Goal: Task Accomplishment & Management: Manage account settings

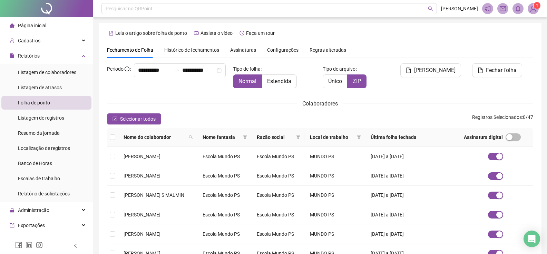
scroll to position [10, 0]
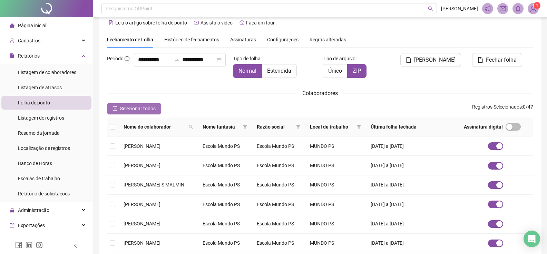
click at [115, 108] on icon "check-square" at bounding box center [114, 108] width 5 height 5
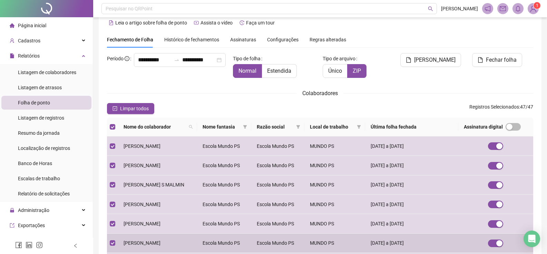
scroll to position [148, 0]
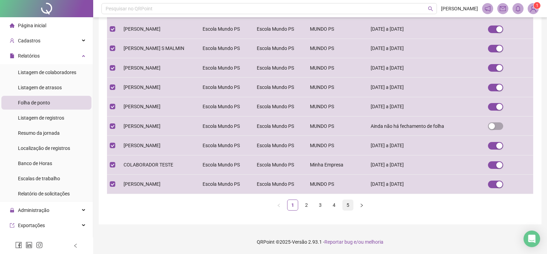
click at [346, 205] on link "5" at bounding box center [348, 205] width 10 height 10
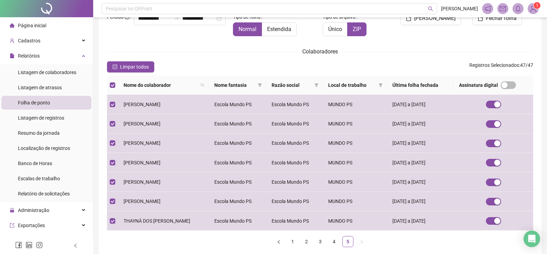
scroll to position [89, 0]
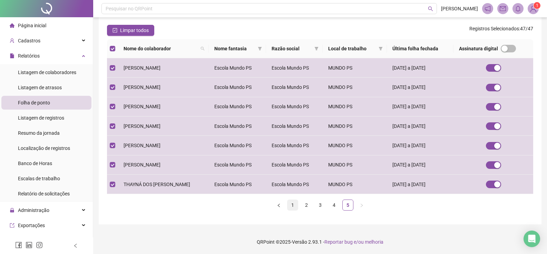
click at [292, 205] on link "1" at bounding box center [292, 205] width 10 height 10
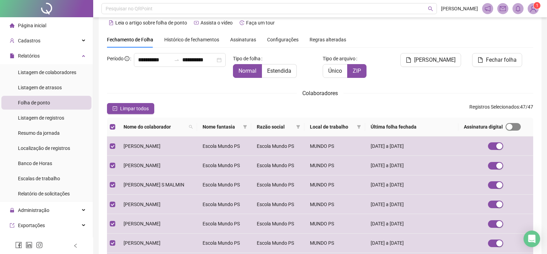
click at [519, 127] on span "button" at bounding box center [512, 127] width 15 height 8
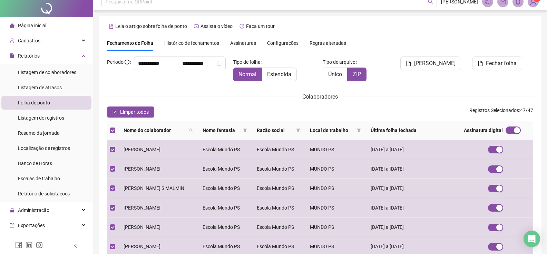
scroll to position [0, 0]
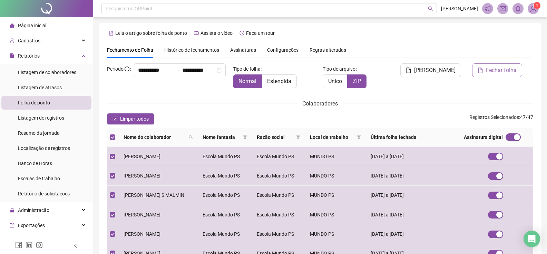
click at [494, 71] on span "Fechar folha" at bounding box center [501, 70] width 31 height 8
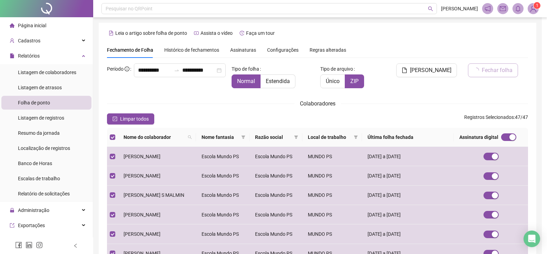
scroll to position [10, 0]
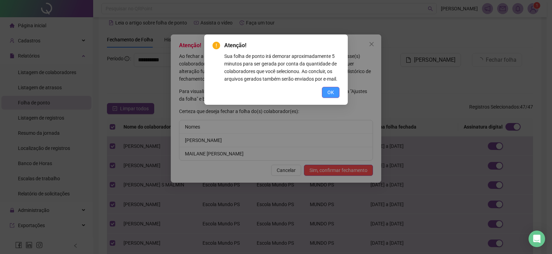
click at [332, 92] on span "OK" at bounding box center [330, 93] width 7 height 8
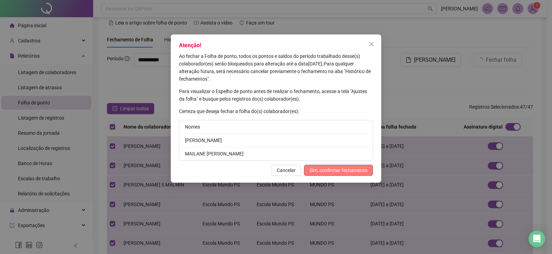
click at [316, 170] on span "Sim, confirmar fechamento" at bounding box center [338, 171] width 58 height 8
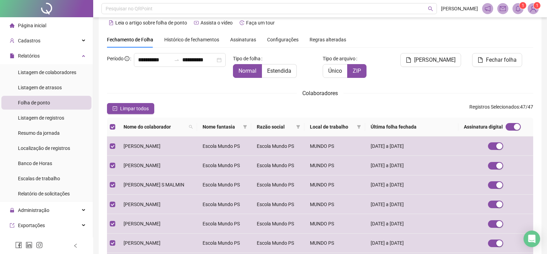
click at [38, 23] on span "Página inicial" at bounding box center [32, 26] width 28 height 6
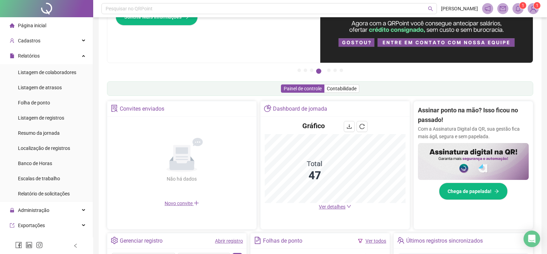
scroll to position [114, 0]
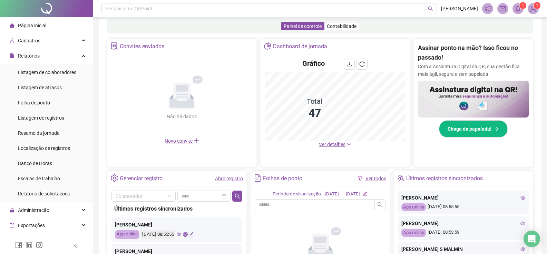
click at [329, 146] on span "Ver detalhes" at bounding box center [332, 145] width 27 height 6
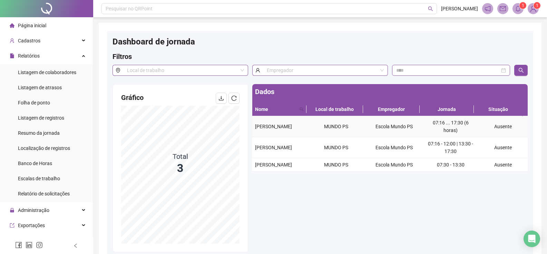
drag, startPoint x: 273, startPoint y: 127, endPoint x: 269, endPoint y: 131, distance: 5.1
click at [268, 130] on div "[PERSON_NAME]" at bounding box center [280, 127] width 50 height 8
click at [273, 127] on div "[PERSON_NAME]" at bounding box center [280, 127] width 50 height 8
drag, startPoint x: 270, startPoint y: 131, endPoint x: 251, endPoint y: 122, distance: 20.8
click at [251, 122] on div "Dados Nome Local de trabalho Empregador Jornada Situação [PERSON_NAME] MUNDO PS…" at bounding box center [389, 168] width 279 height 168
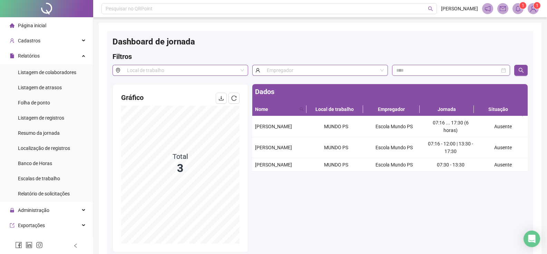
copy table "[PERSON_NAME]"
click at [38, 102] on span "Folha de ponto" at bounding box center [34, 103] width 32 height 6
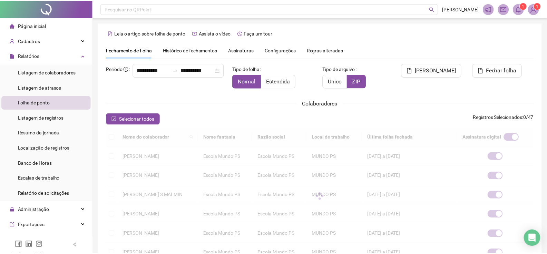
scroll to position [10, 0]
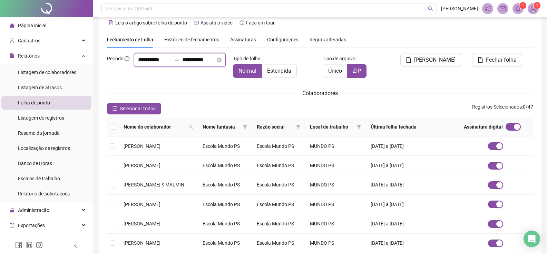
click at [182, 64] on input "**********" at bounding box center [198, 60] width 33 height 8
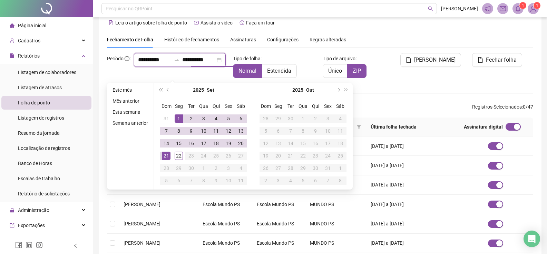
type input "**********"
click at [513, 127] on span "button" at bounding box center [512, 127] width 15 height 8
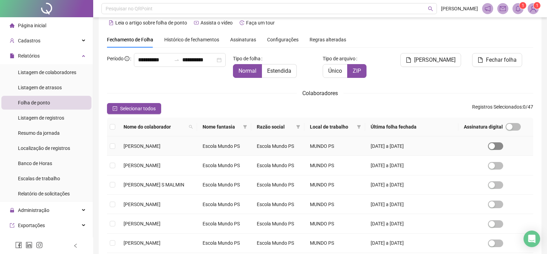
click at [503, 148] on span "button" at bounding box center [495, 146] width 15 height 8
click at [519, 128] on span "button" at bounding box center [512, 127] width 15 height 8
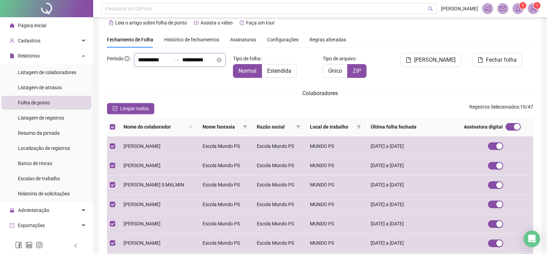
click at [174, 63] on icon "swap-right" at bounding box center [177, 60] width 6 height 6
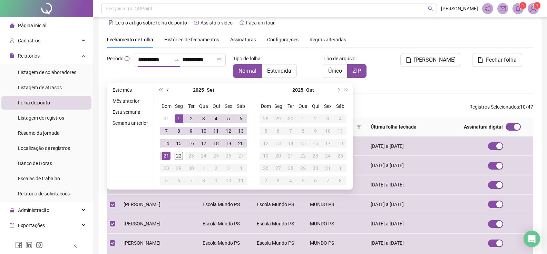
click at [166, 92] on button "prev-year" at bounding box center [168, 90] width 8 height 14
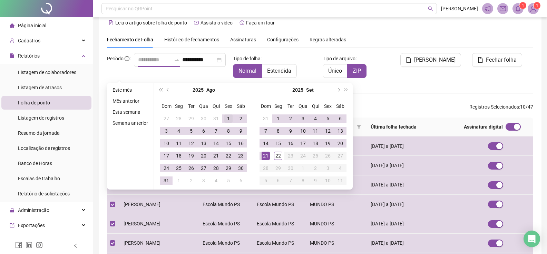
type input "**********"
click at [229, 120] on div "1" at bounding box center [228, 119] width 8 height 8
type input "**********"
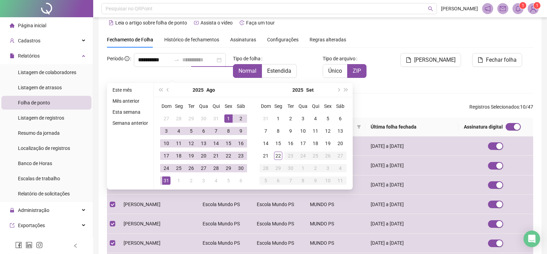
click at [165, 179] on div "31" at bounding box center [166, 181] width 8 height 8
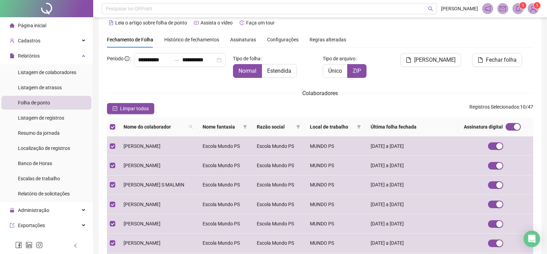
click at [508, 126] on div "Assinatura digital" at bounding box center [496, 127] width 64 height 8
click at [513, 127] on span "button" at bounding box center [512, 127] width 15 height 8
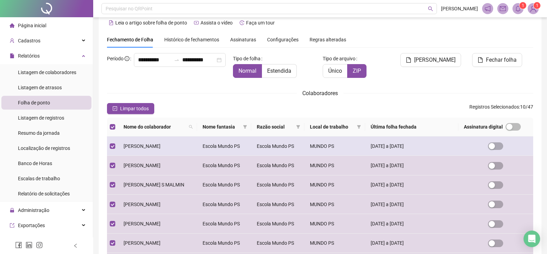
drag, startPoint x: 502, startPoint y: 146, endPoint x: 503, endPoint y: 154, distance: 8.7
click at [502, 146] on span "button" at bounding box center [495, 146] width 15 height 8
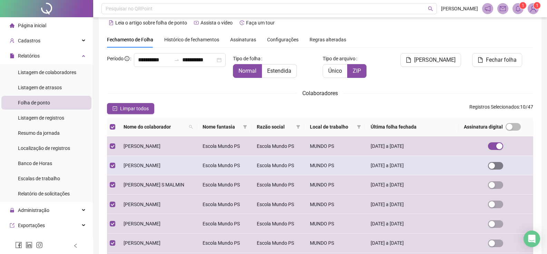
drag, startPoint x: 503, startPoint y: 165, endPoint x: 502, endPoint y: 169, distance: 4.7
click at [503, 166] on span "button" at bounding box center [495, 166] width 15 height 8
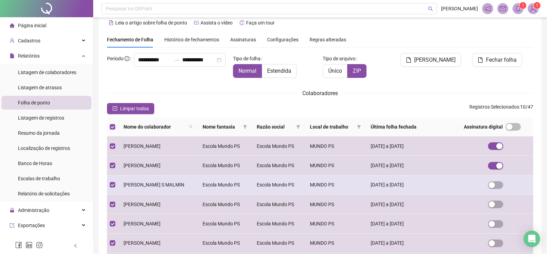
drag, startPoint x: 501, startPoint y: 180, endPoint x: 501, endPoint y: 186, distance: 5.9
click at [501, 181] on td at bounding box center [495, 185] width 75 height 19
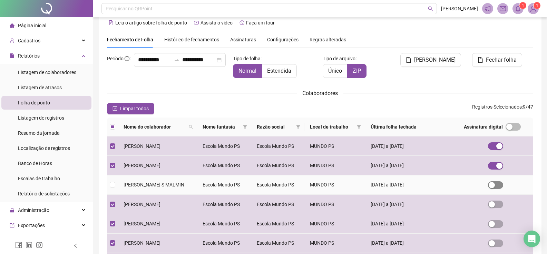
click at [500, 186] on span "button" at bounding box center [495, 185] width 15 height 8
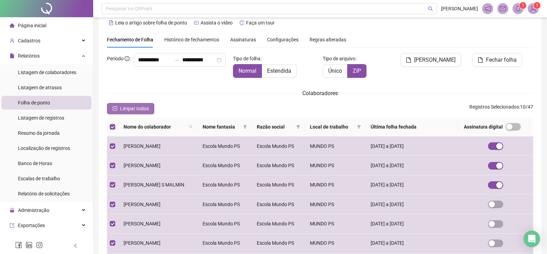
click at [116, 107] on icon "check-square" at bounding box center [115, 109] width 4 height 4
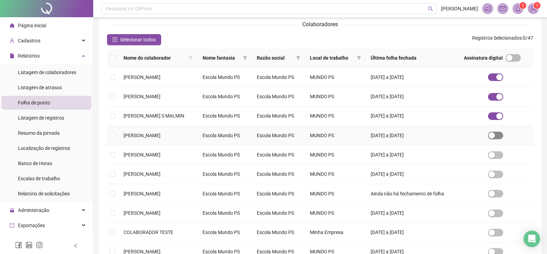
drag, startPoint x: 500, startPoint y: 138, endPoint x: 496, endPoint y: 155, distance: 17.5
click at [500, 138] on span "button" at bounding box center [495, 136] width 15 height 8
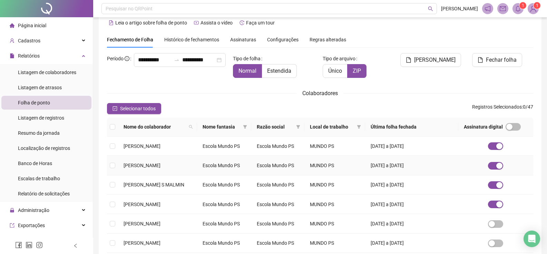
drag, startPoint x: 496, startPoint y: 156, endPoint x: 498, endPoint y: 169, distance: 13.3
click at [496, 158] on td at bounding box center [495, 165] width 75 height 19
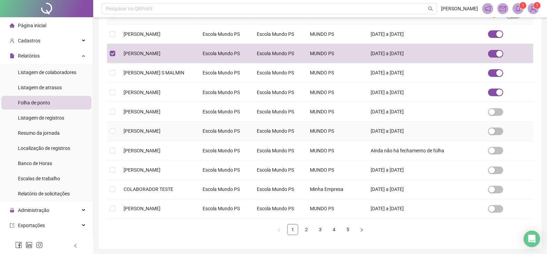
scroll to position [148, 0]
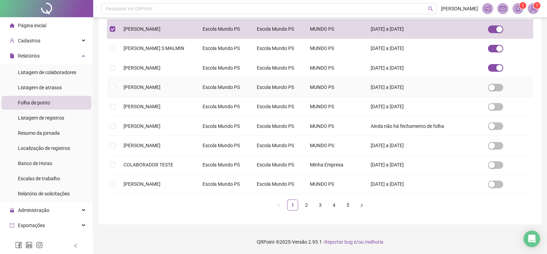
drag, startPoint x: 501, startPoint y: 86, endPoint x: 500, endPoint y: 105, distance: 19.7
click at [501, 86] on span "button" at bounding box center [495, 88] width 15 height 8
click at [501, 108] on span "button" at bounding box center [495, 107] width 15 height 8
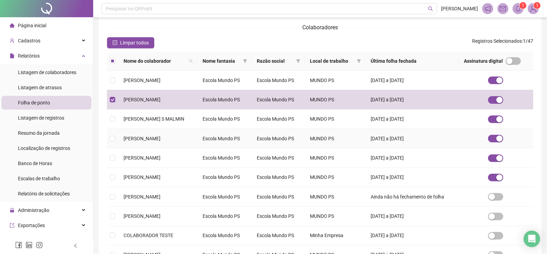
scroll to position [114, 0]
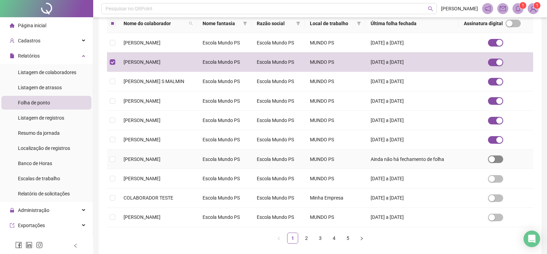
click at [501, 159] on span "button" at bounding box center [495, 160] width 15 height 8
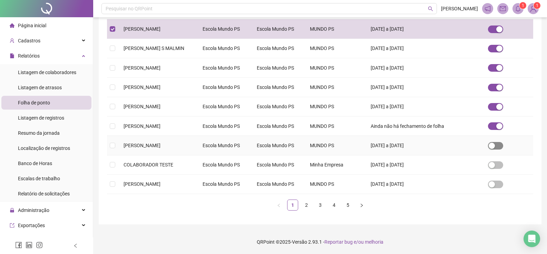
click at [501, 146] on span "button" at bounding box center [495, 146] width 15 height 8
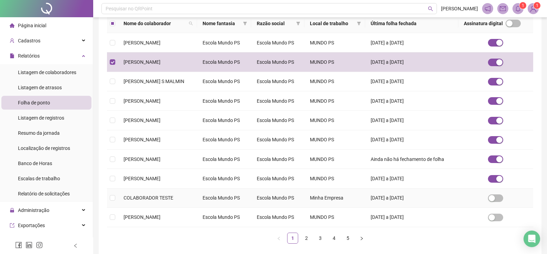
drag, startPoint x: 502, startPoint y: 195, endPoint x: 500, endPoint y: 210, distance: 15.4
click at [502, 195] on span "button" at bounding box center [495, 199] width 15 height 8
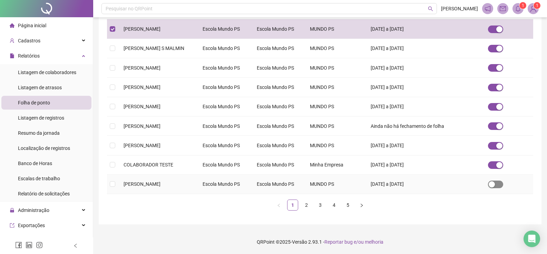
click at [499, 183] on span "button" at bounding box center [495, 185] width 15 height 8
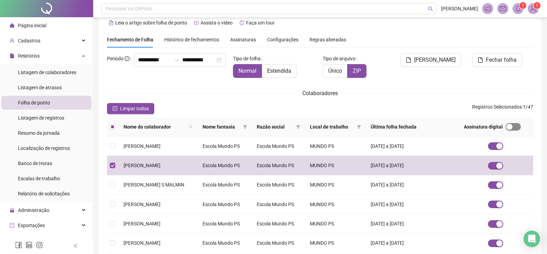
click at [521, 126] on span "button" at bounding box center [512, 127] width 15 height 8
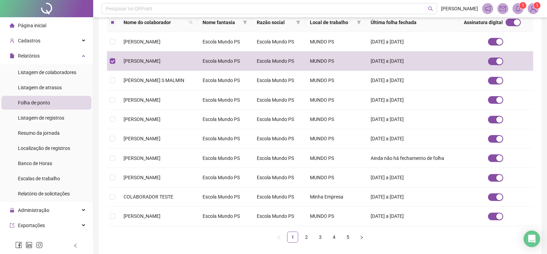
scroll to position [148, 0]
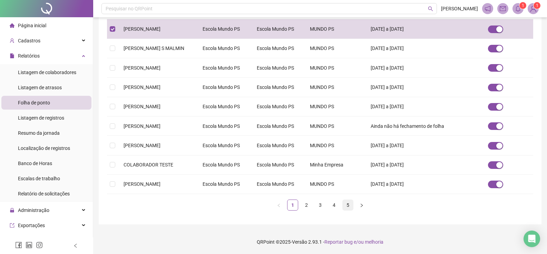
click at [348, 207] on link "5" at bounding box center [348, 205] width 10 height 10
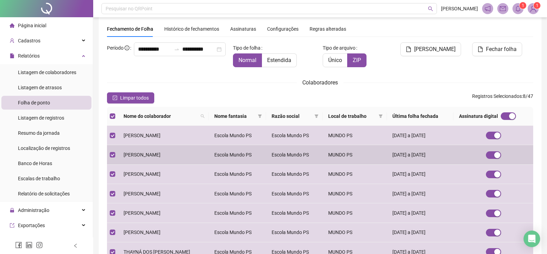
scroll to position [89, 0]
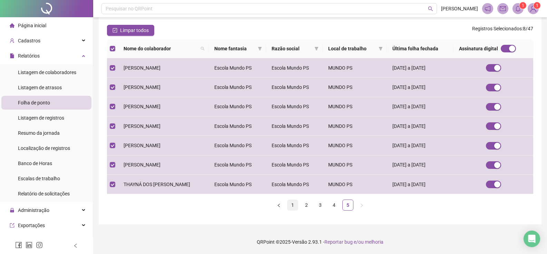
click at [289, 204] on link "1" at bounding box center [292, 205] width 10 height 10
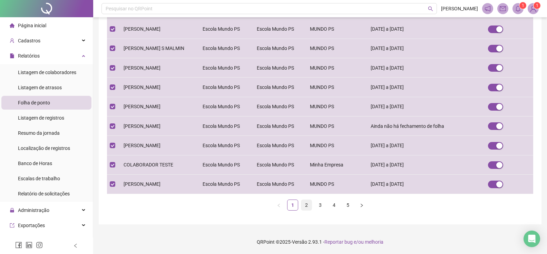
click at [306, 205] on link "2" at bounding box center [306, 205] width 10 height 10
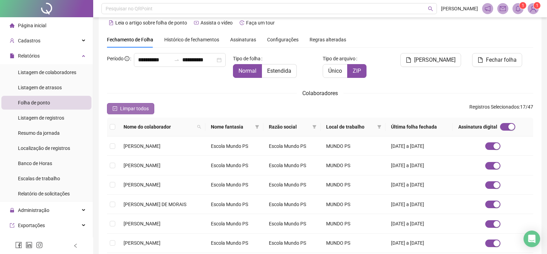
click at [125, 109] on span "Limpar todos" at bounding box center [134, 109] width 29 height 8
click at [112, 107] on icon "check-square" at bounding box center [114, 108] width 5 height 5
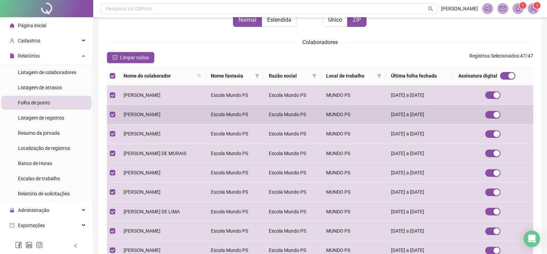
scroll to position [148, 0]
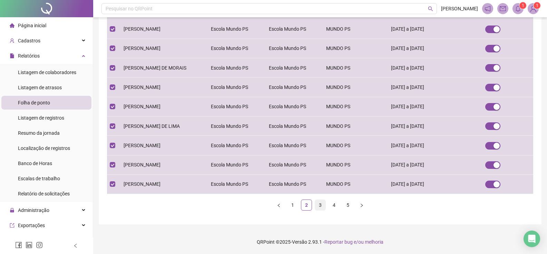
click at [318, 206] on link "3" at bounding box center [320, 205] width 10 height 10
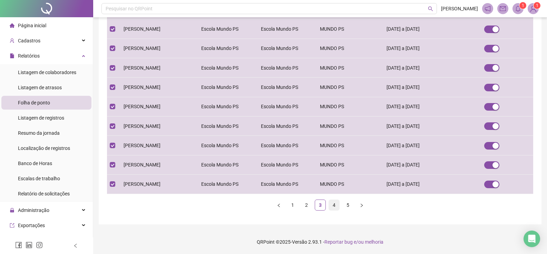
click at [335, 204] on link "4" at bounding box center [334, 205] width 10 height 10
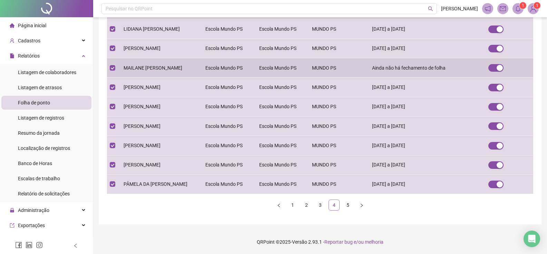
scroll to position [10, 0]
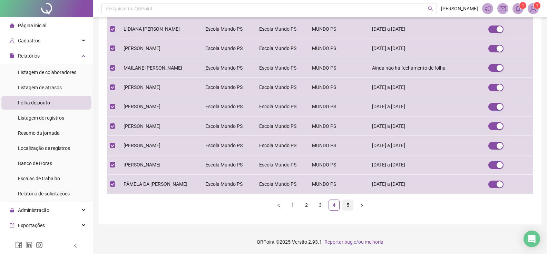
click at [347, 207] on link "5" at bounding box center [348, 205] width 10 height 10
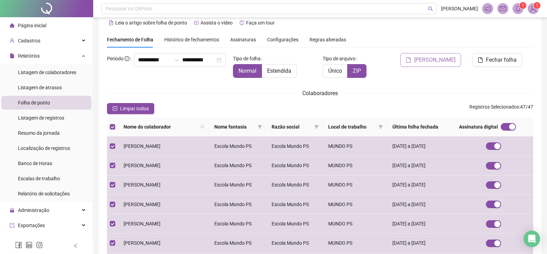
click at [433, 60] on span "[PERSON_NAME]" at bounding box center [434, 60] width 41 height 8
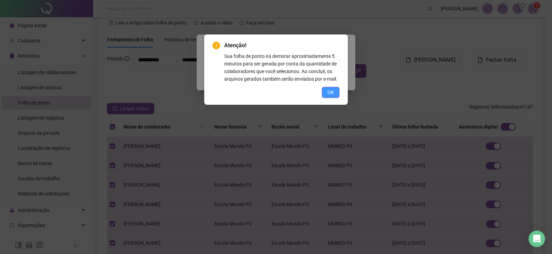
click at [335, 94] on button "OK" at bounding box center [331, 92] width 18 height 11
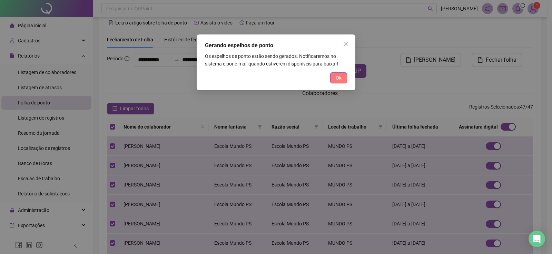
click at [338, 81] on span "Ok" at bounding box center [339, 78] width 6 height 8
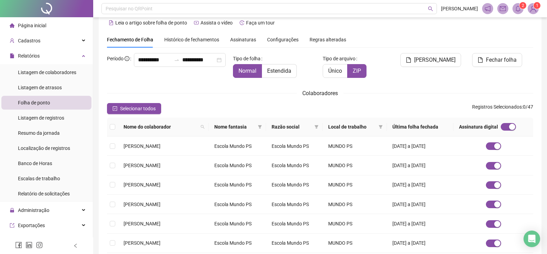
click at [43, 104] on span "Folha de ponto" at bounding box center [34, 103] width 32 height 6
click at [358, 72] on span "ZIP" at bounding box center [357, 71] width 8 height 7
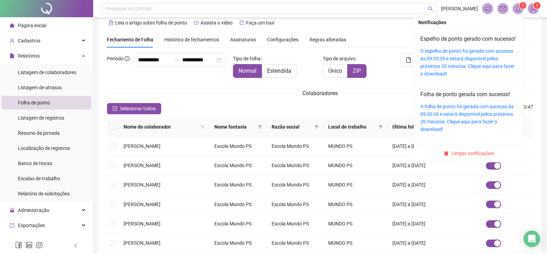
click at [518, 6] on icon "bell" at bounding box center [517, 9] width 5 height 6
click at [475, 75] on link "O espelho de ponto foi gerado com sucesso às 09:35:35 e estará disponível pelos…" at bounding box center [467, 62] width 94 height 28
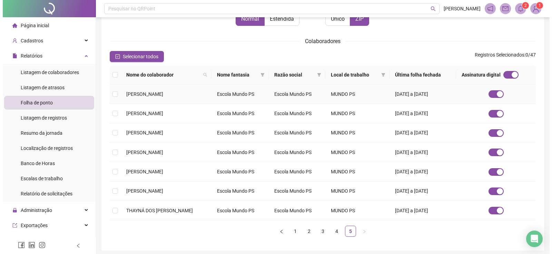
scroll to position [0, 0]
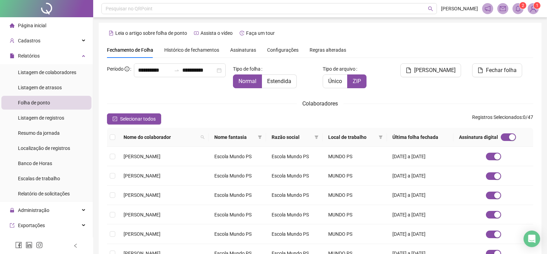
click at [191, 50] on span "Histórico de fechamentos" at bounding box center [191, 50] width 55 height 6
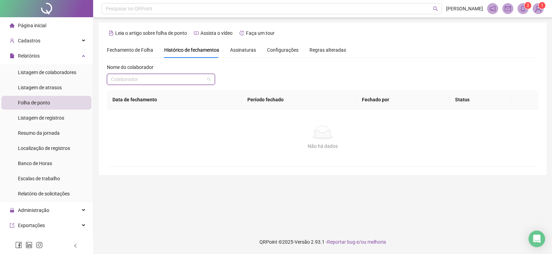
click at [148, 80] on input "search" at bounding box center [157, 79] width 93 height 10
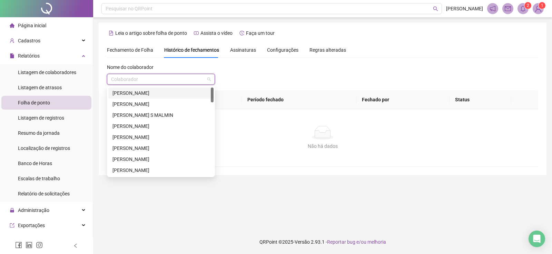
click at [140, 95] on div "[PERSON_NAME]" at bounding box center [160, 93] width 97 height 8
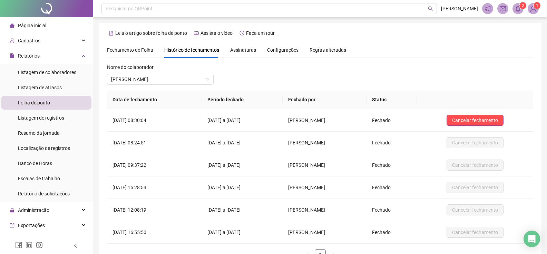
click at [244, 51] on span "Assinaturas" at bounding box center [243, 50] width 26 height 5
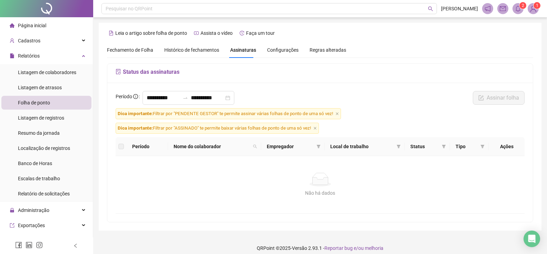
click at [120, 149] on label at bounding box center [121, 147] width 6 height 8
click at [273, 50] on span "Configurações" at bounding box center [282, 50] width 31 height 5
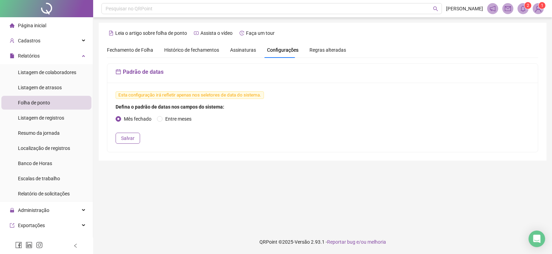
click at [324, 51] on span "Regras alteradas" at bounding box center [327, 50] width 37 height 5
click at [121, 51] on span "Fechamento de Folha" at bounding box center [130, 50] width 46 height 6
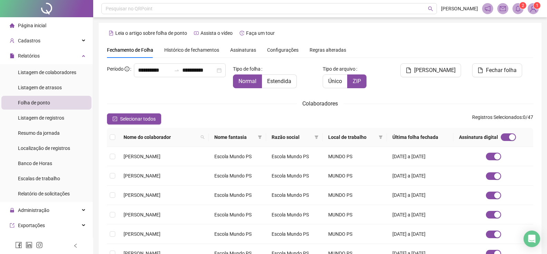
type input "**********"
click at [215, 34] on span "Assista o vídeo" at bounding box center [216, 33] width 32 height 6
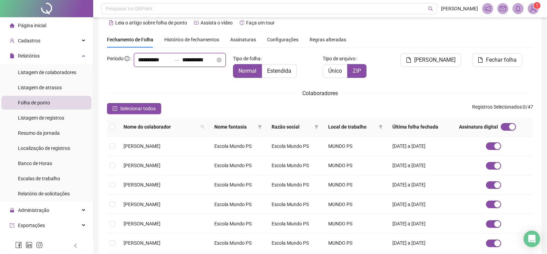
click at [150, 64] on input "**********" at bounding box center [154, 60] width 33 height 8
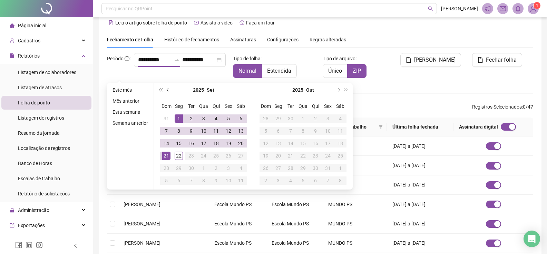
click at [167, 90] on span "prev-year" at bounding box center [168, 89] width 3 height 3
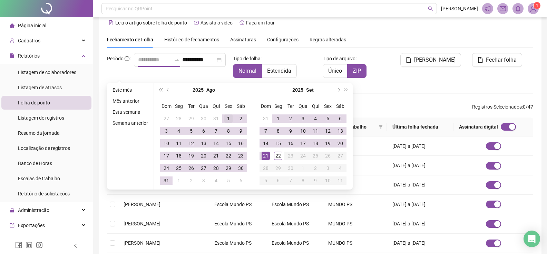
type input "**********"
click at [226, 118] on div "1" at bounding box center [228, 119] width 8 height 8
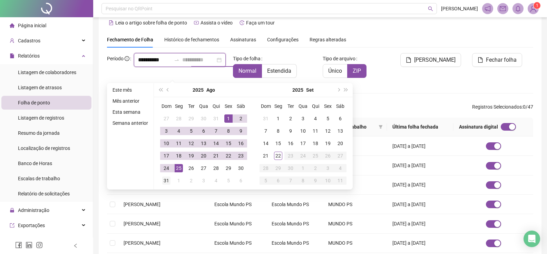
type input "**********"
click at [163, 184] on div "31" at bounding box center [166, 181] width 8 height 8
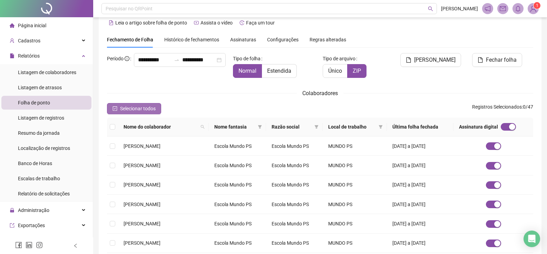
click at [122, 106] on span "Selecionar todos" at bounding box center [138, 109] width 36 height 8
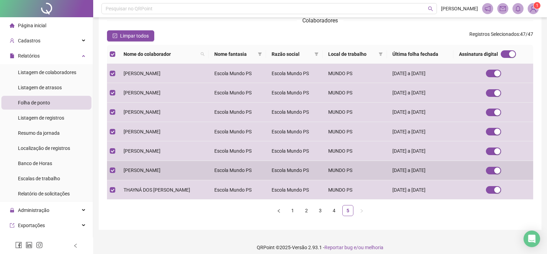
scroll to position [89, 0]
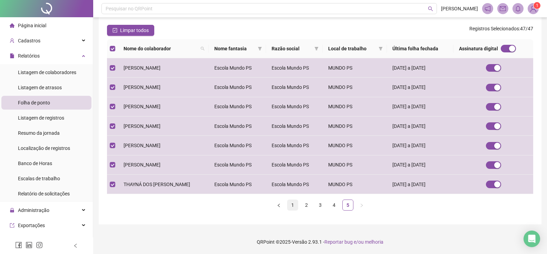
click at [290, 204] on link "1" at bounding box center [292, 205] width 10 height 10
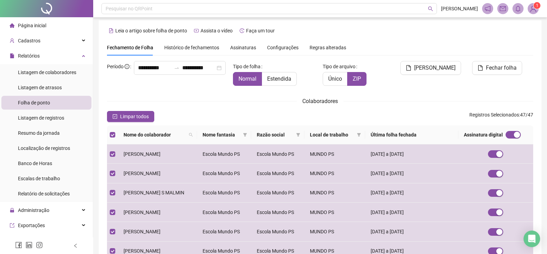
scroll to position [0, 0]
